Goal: Information Seeking & Learning: Learn about a topic

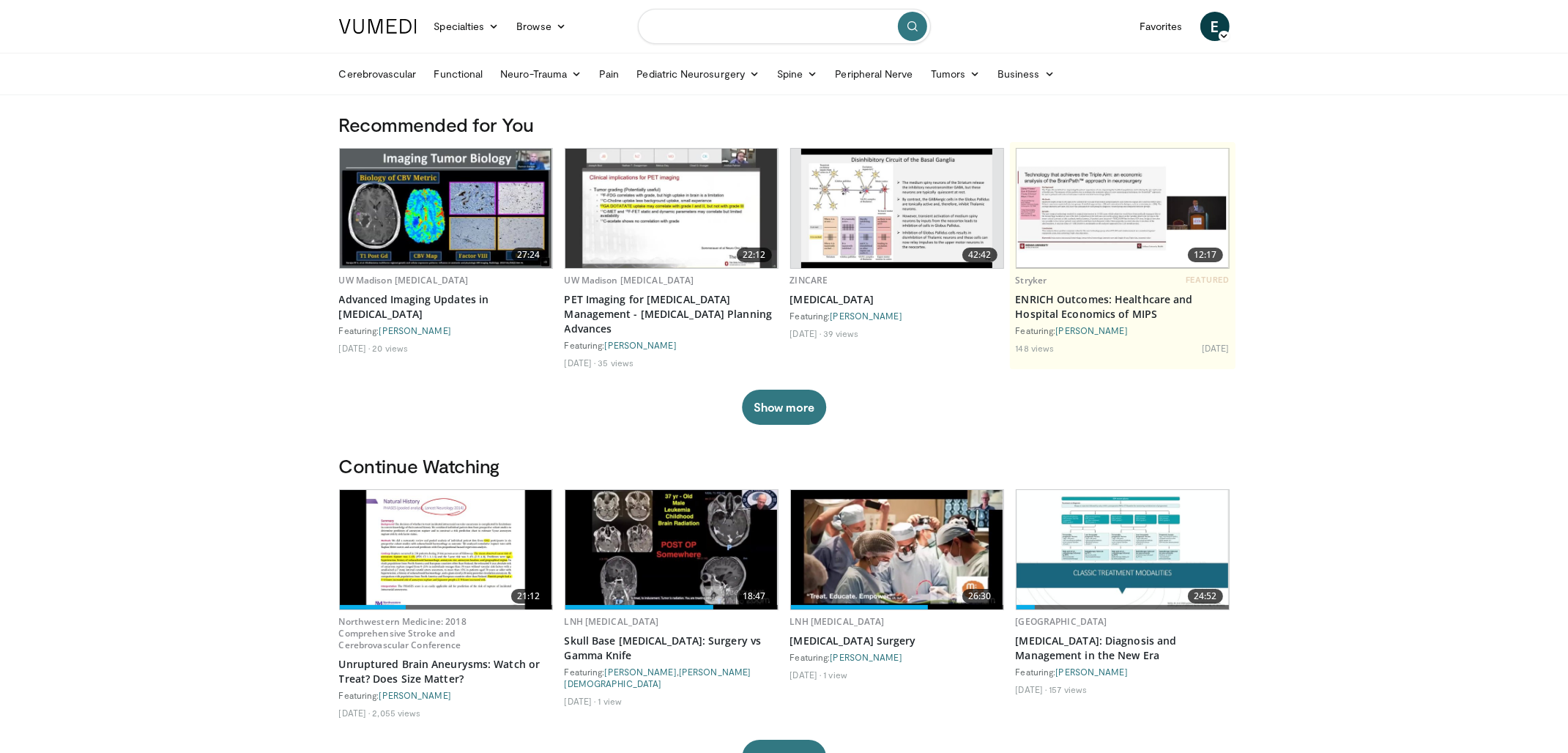
click at [717, 20] on input "Search topics, interventions" at bounding box center [784, 26] width 293 height 35
type input "**********"
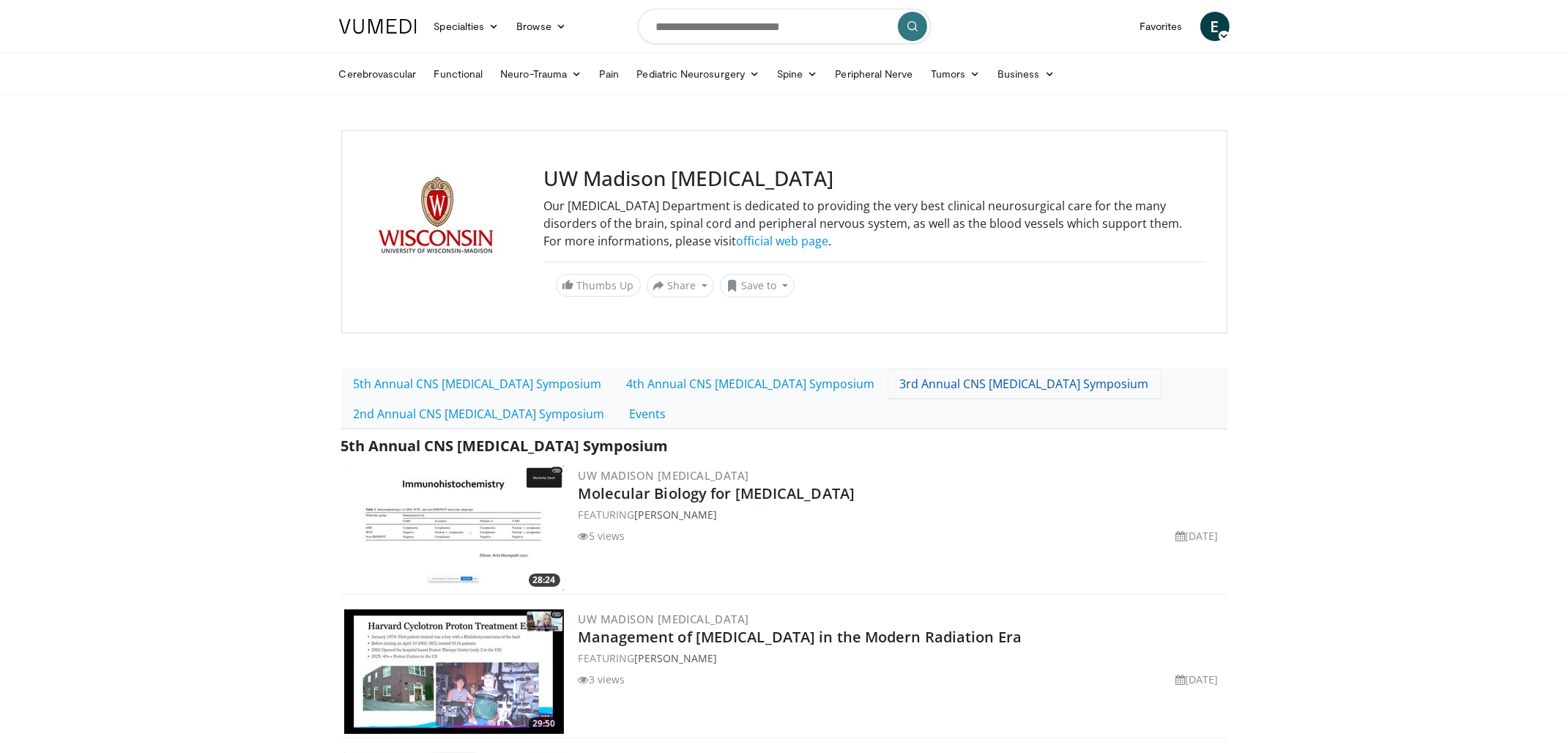
click at [888, 383] on link "3rd Annual CNS [MEDICAL_DATA] Symposium" at bounding box center [1025, 384] width 274 height 30
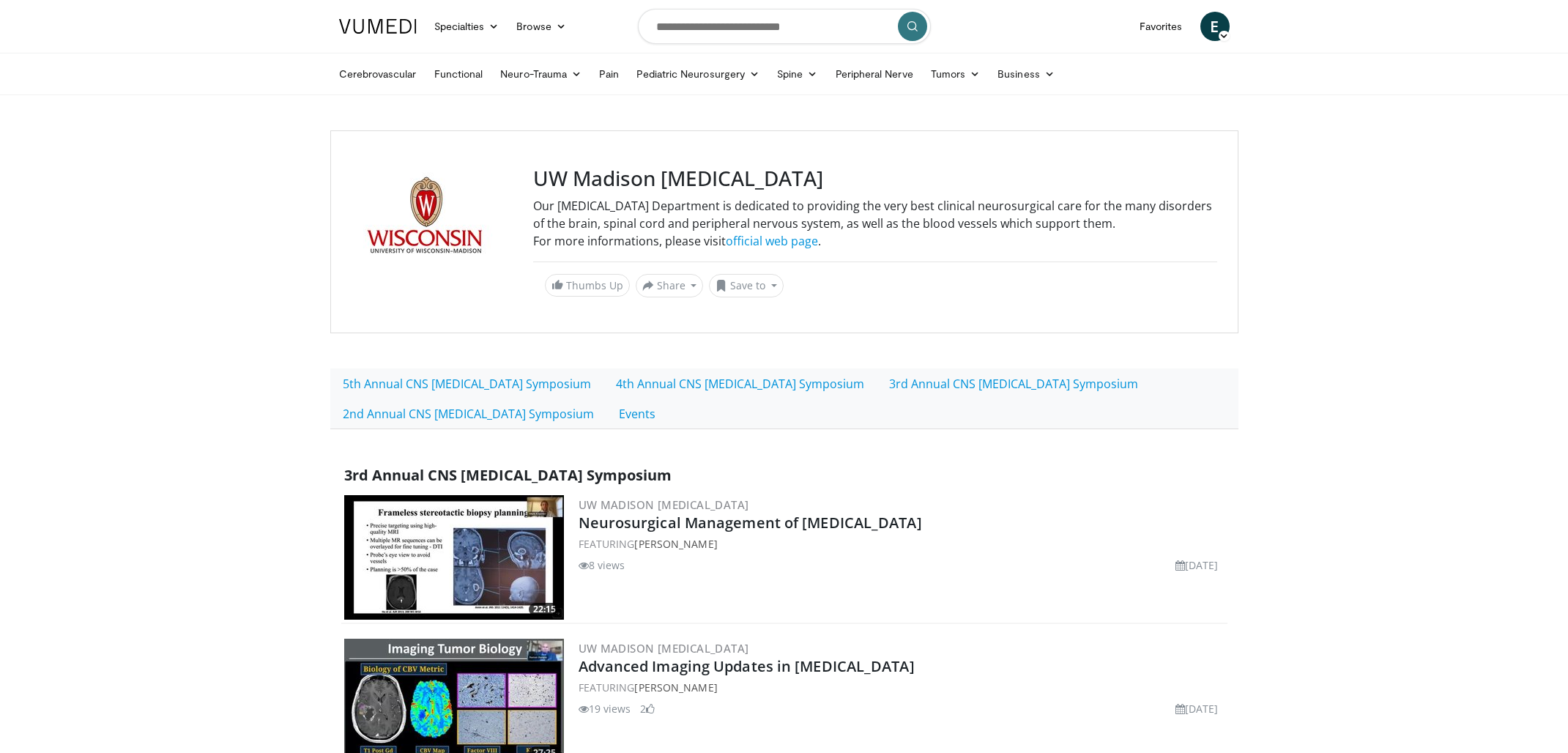
scroll to position [211, 0]
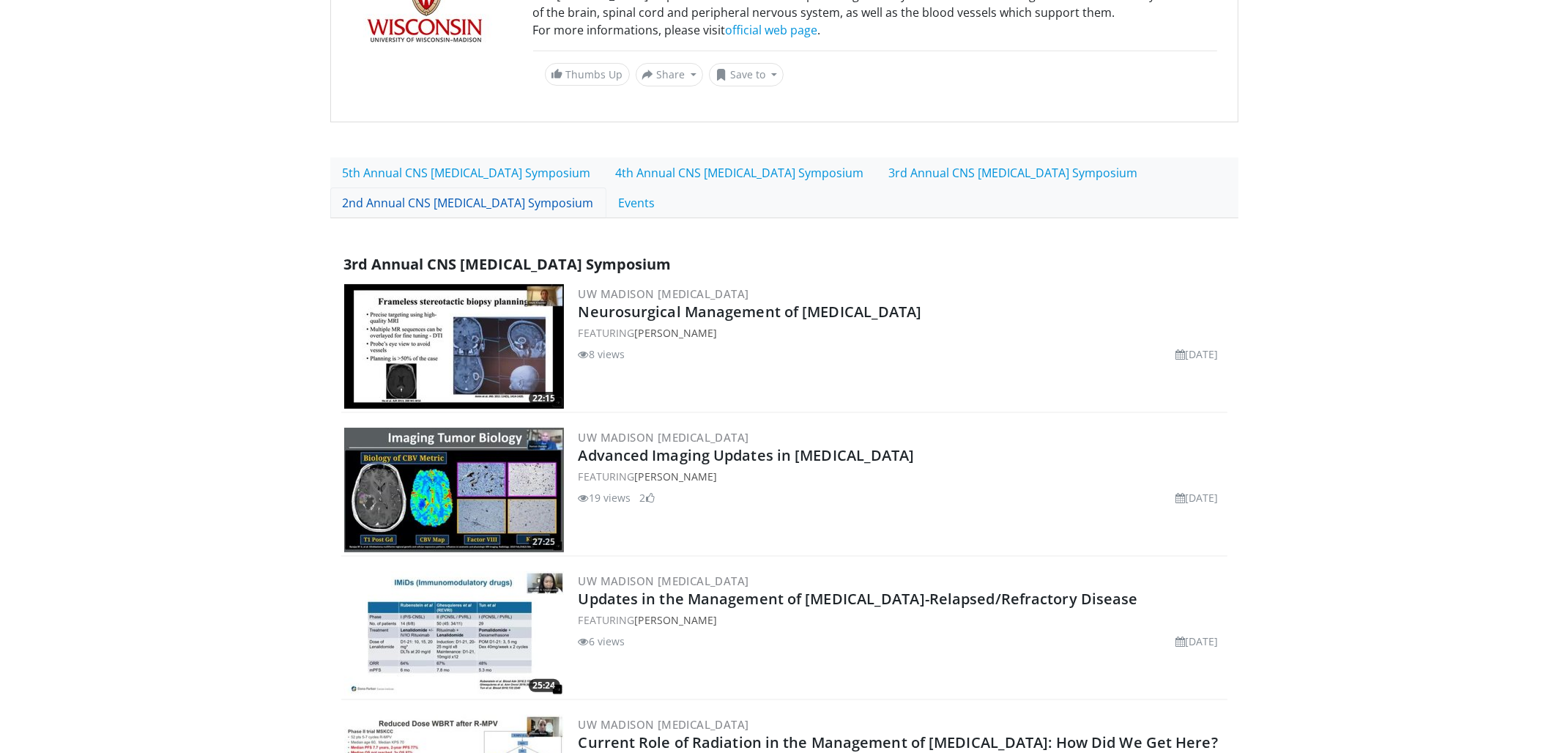
click at [427, 195] on link "2nd Annual CNS [MEDICAL_DATA] Symposium" at bounding box center [469, 203] width 276 height 30
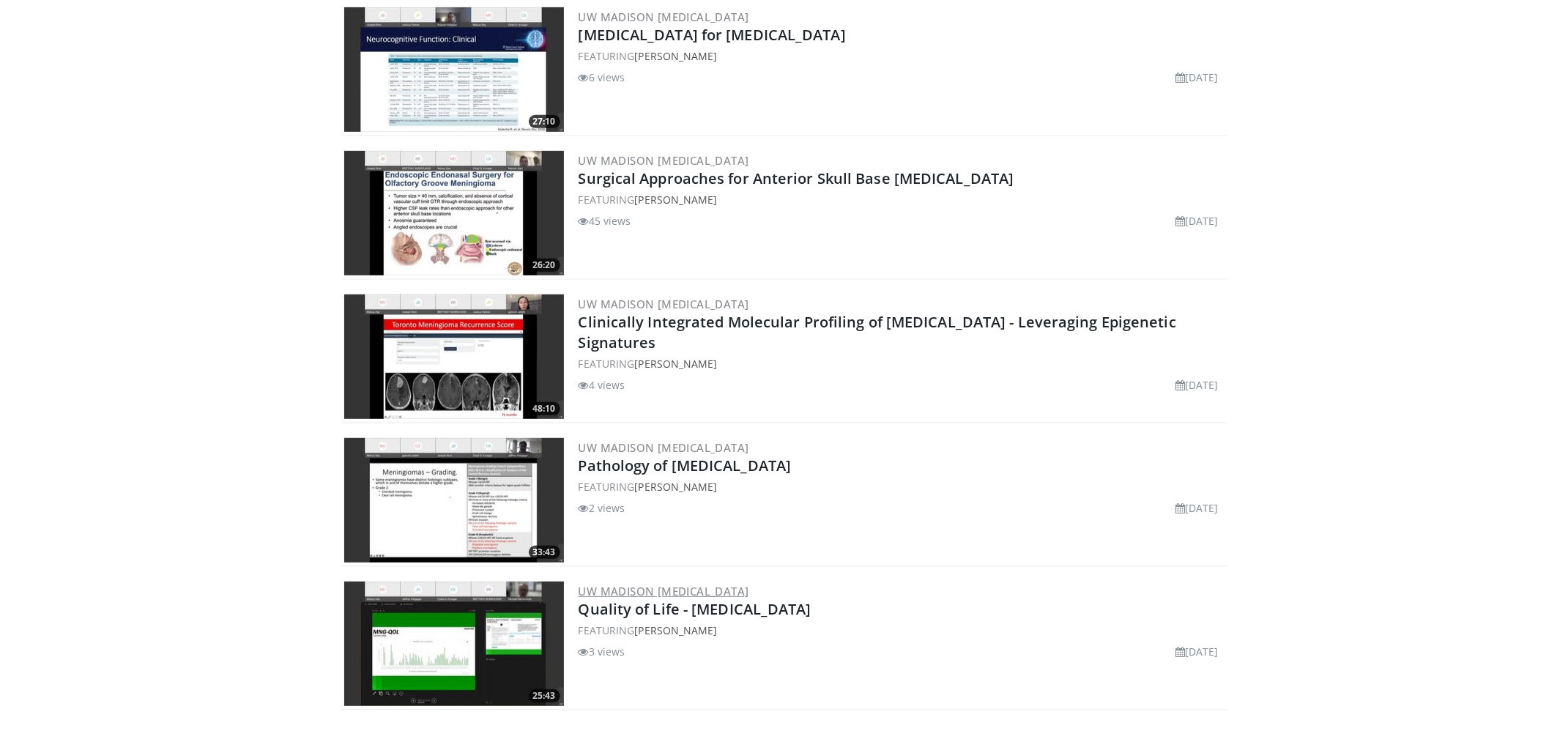
scroll to position [625, 0]
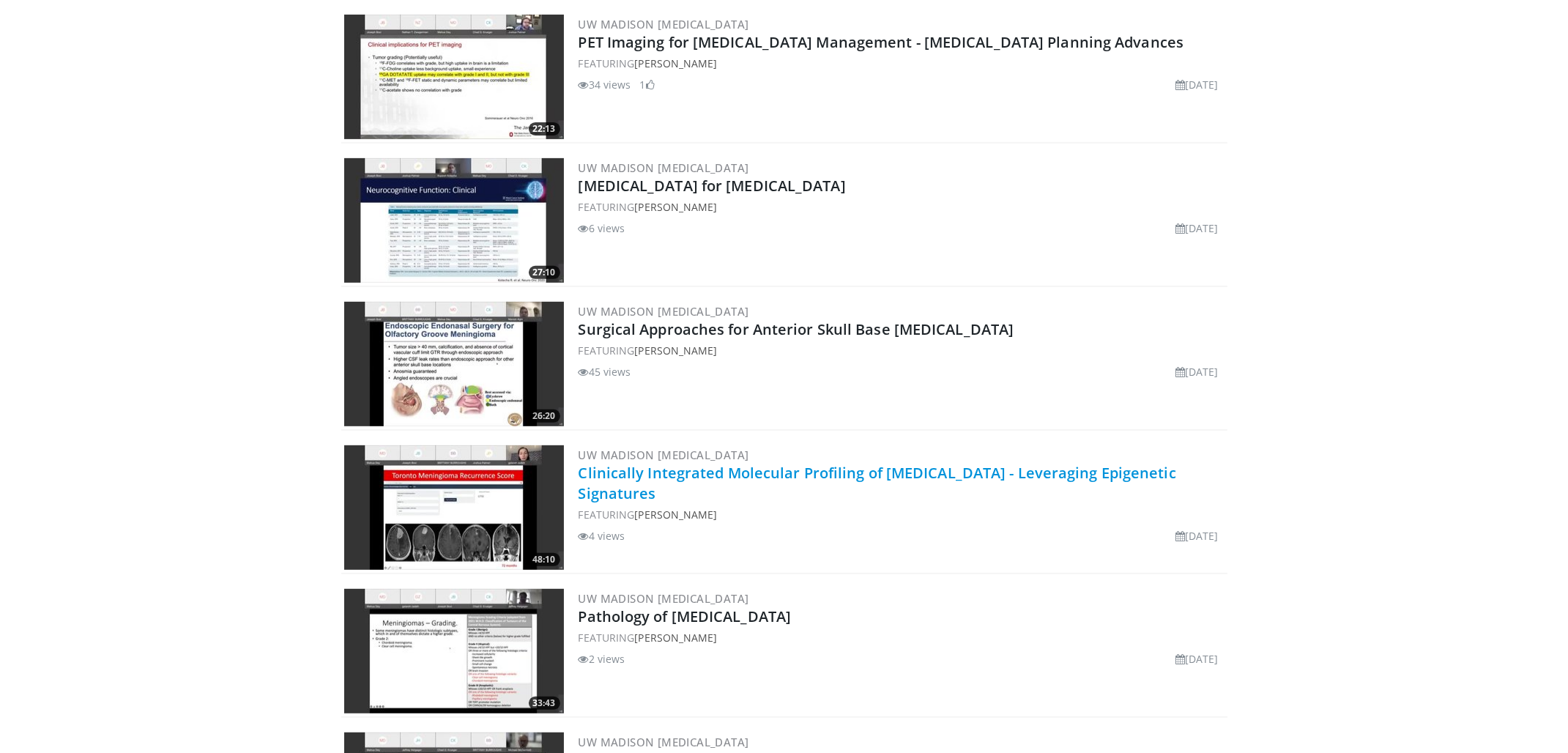
click at [692, 463] on link "Clinically Integrated Molecular Profiling of [MEDICAL_DATA] - Leveraging Epigen…" at bounding box center [877, 483] width 598 height 40
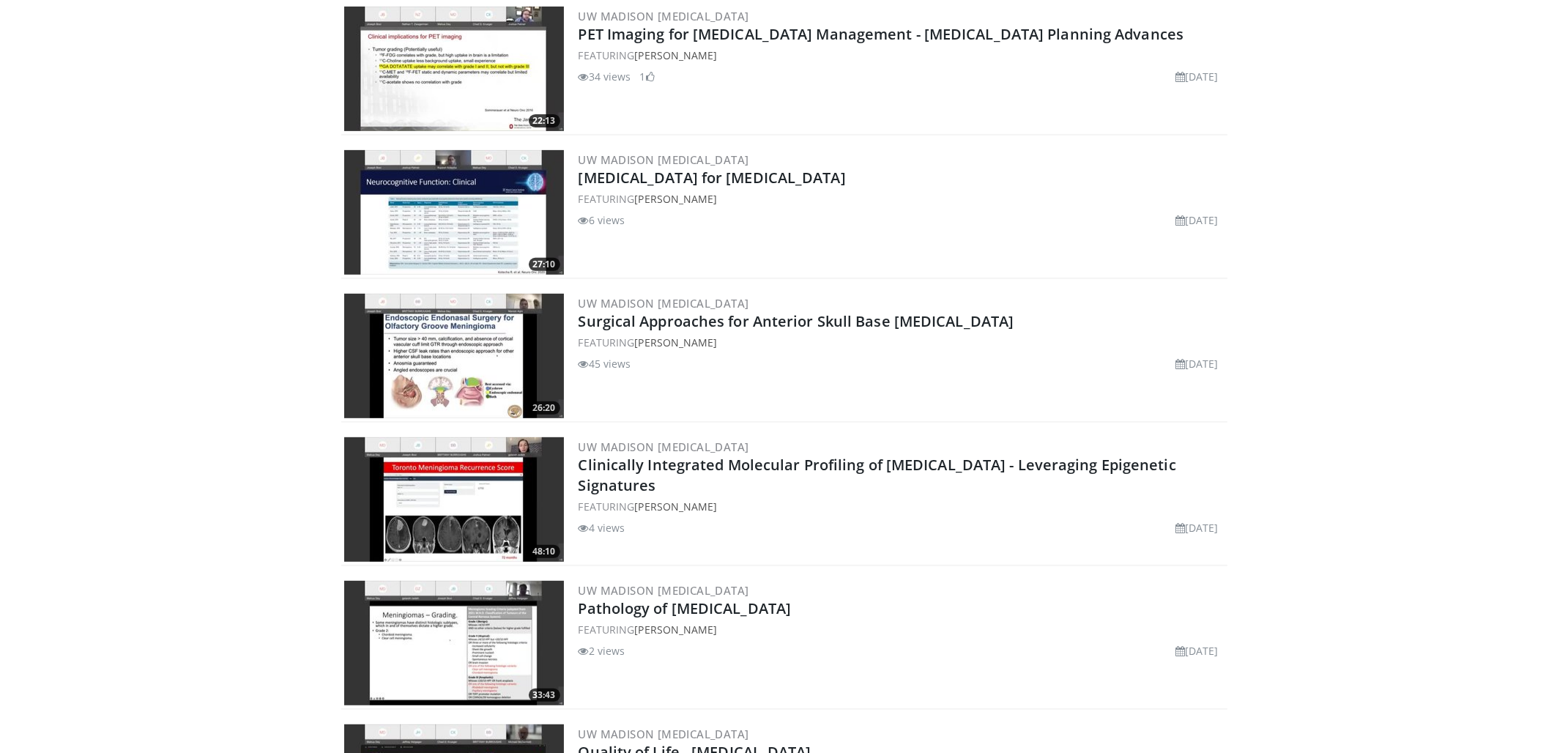
scroll to position [974, 0]
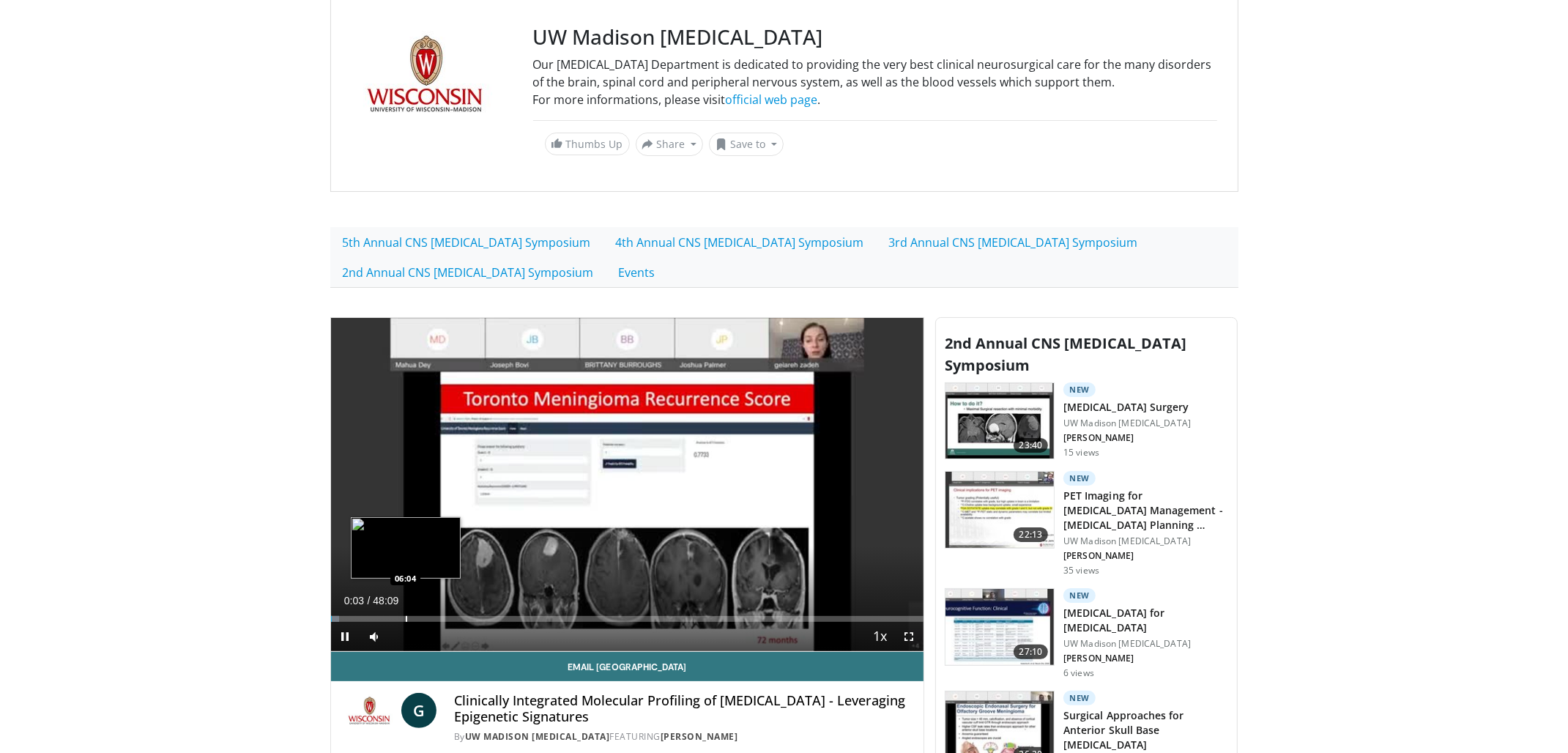
click at [407, 613] on div "Loaded : 1.38% 00:03 06:04" at bounding box center [628, 616] width 593 height 14
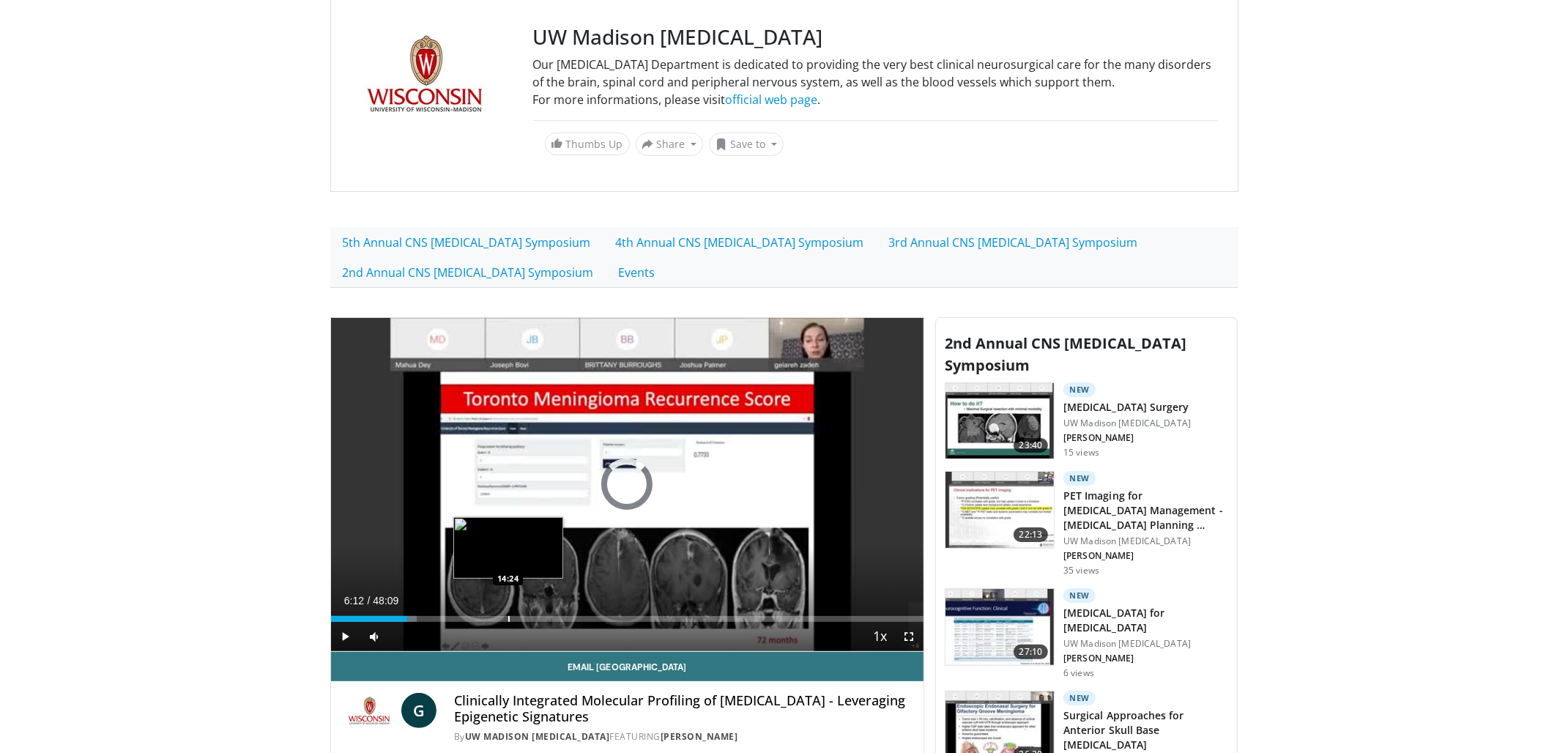
click at [508, 612] on div "Loaded : 14.51% 06:12 14:24" at bounding box center [628, 616] width 593 height 14
click at [605, 627] on div "Current Time 14:24 / Duration 48:09 Pause Skip Backward Skip Forward Mute Loade…" at bounding box center [628, 636] width 593 height 30
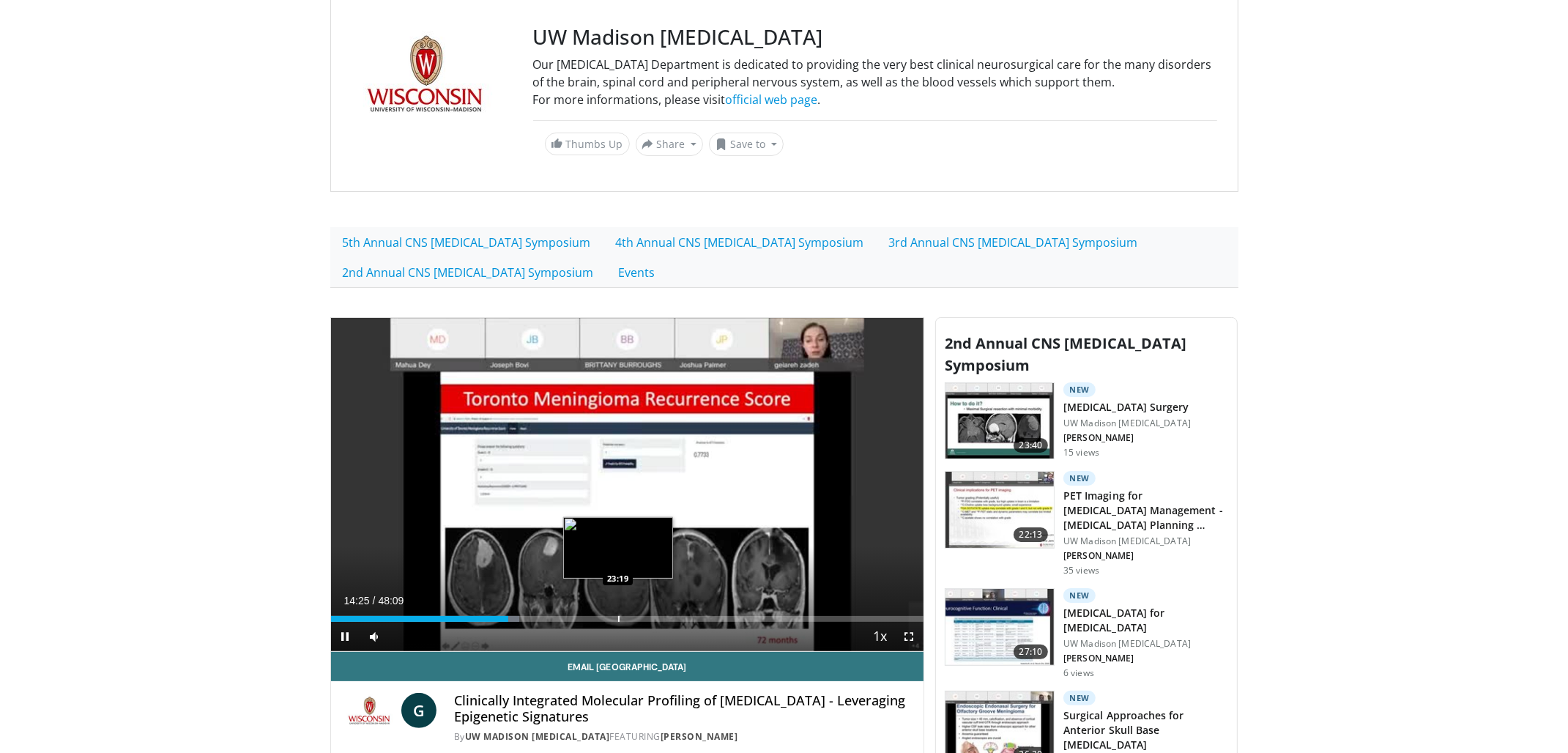
click at [618, 620] on div "Progress Bar" at bounding box center [619, 619] width 2 height 6
click at [754, 624] on div "Current Time 23:20 / Duration 48:09 Pause Skip Backward Skip Forward Mute Loade…" at bounding box center [628, 636] width 593 height 30
